Goal: Go to known website: Access a specific website the user already knows

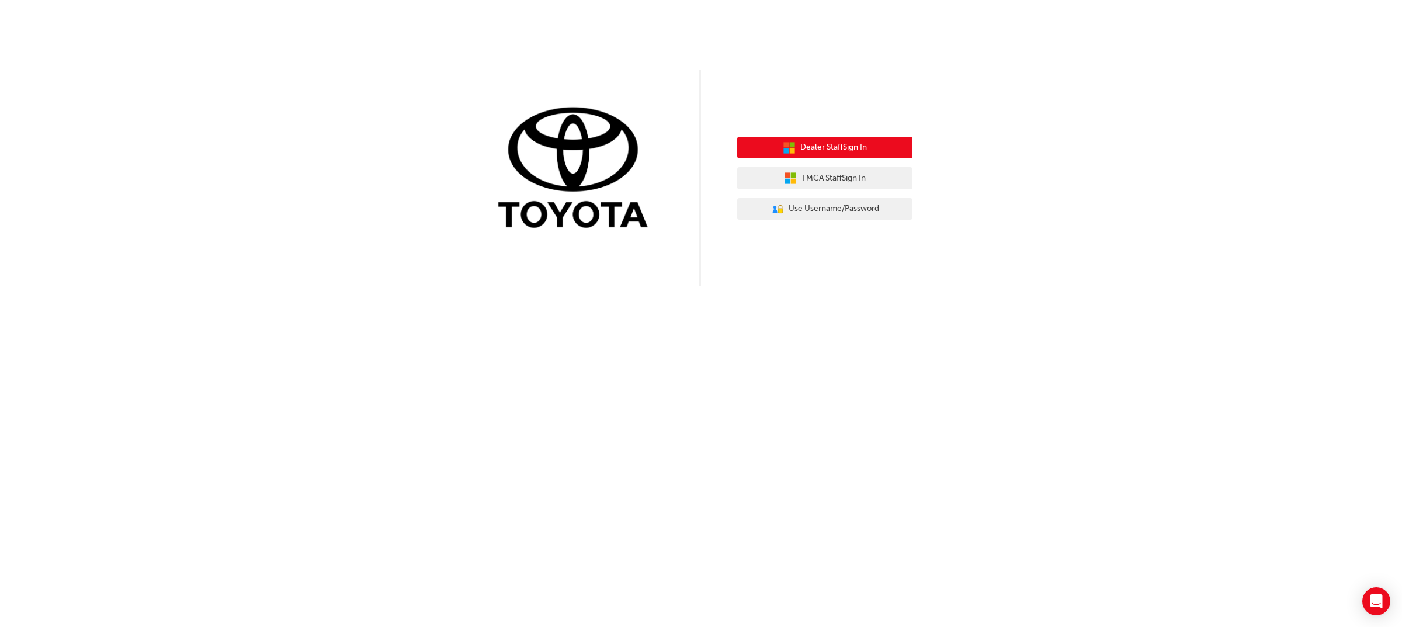
click at [831, 147] on span "Dealer Staff Sign In" at bounding box center [833, 147] width 67 height 13
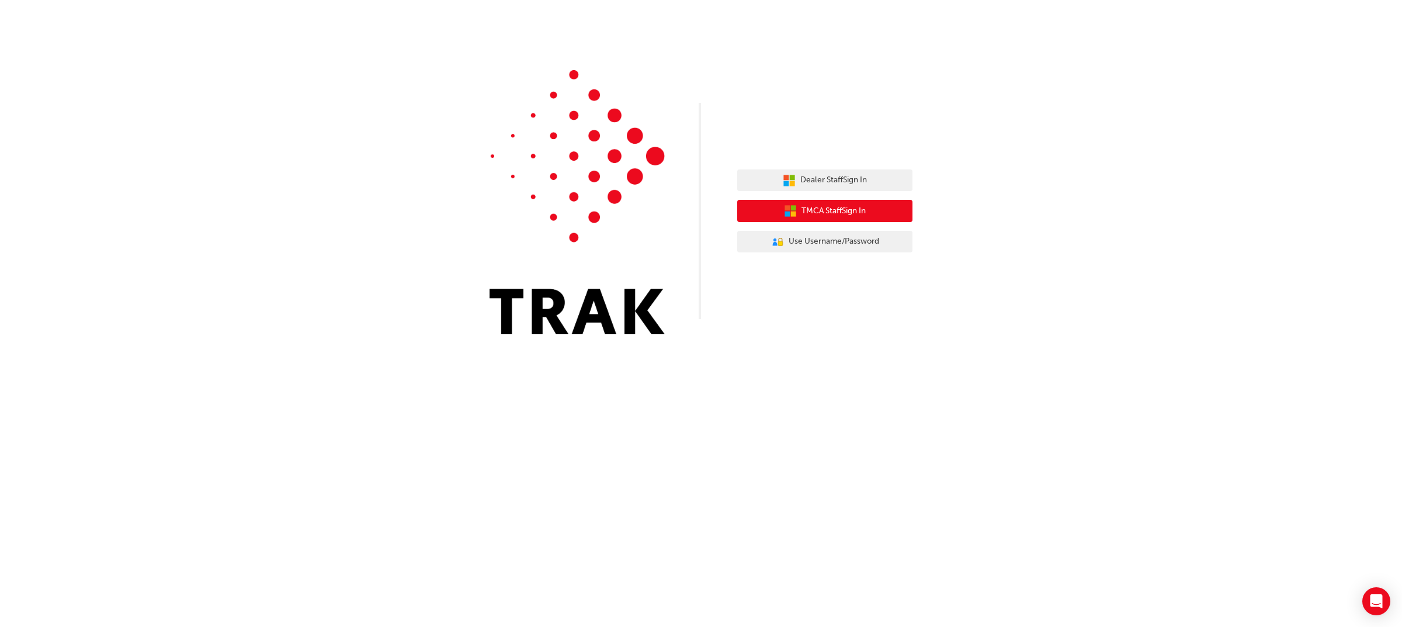
click at [828, 209] on span "TMCA Staff Sign In" at bounding box center [833, 210] width 64 height 13
click at [848, 208] on span "TMCA Staff Sign In" at bounding box center [833, 210] width 64 height 13
click at [828, 165] on div "Dealer Staff Sign In TMCA Staff Sign In User Authentication Icon - Blue Person,…" at bounding box center [824, 211] width 175 height 101
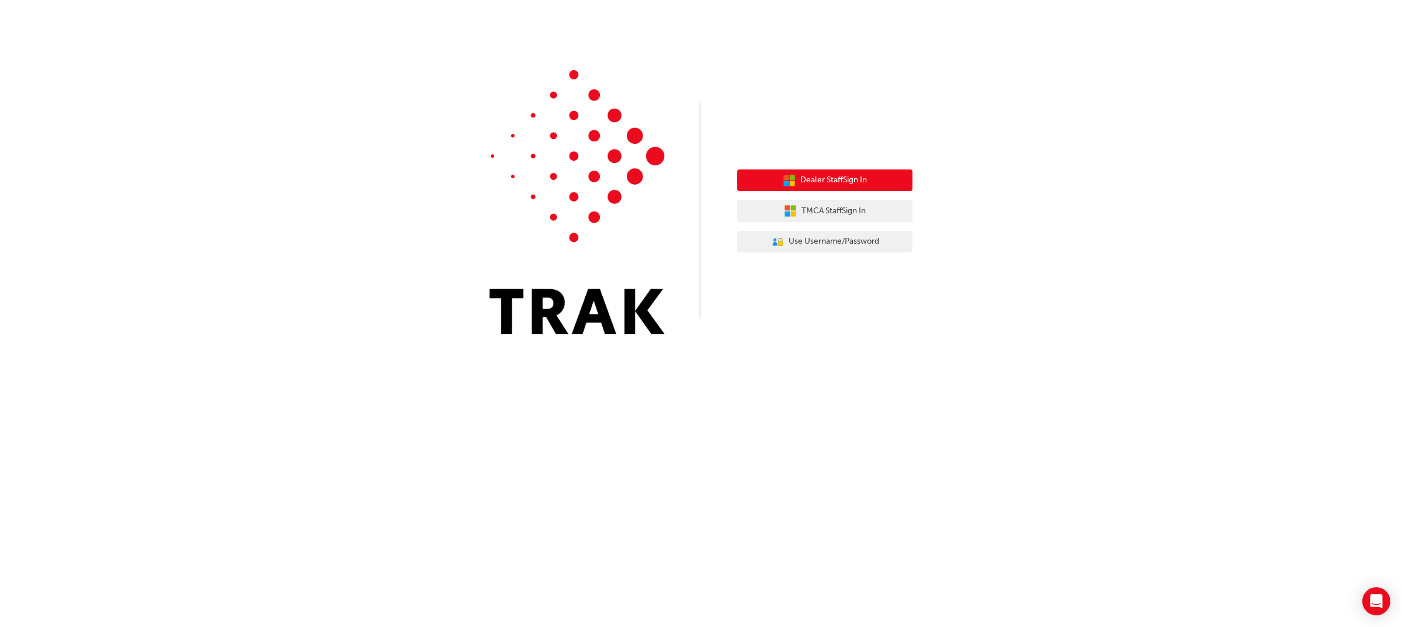
click at [834, 188] on button "Dealer Staff Sign In" at bounding box center [824, 180] width 175 height 22
